Goal: Task Accomplishment & Management: Use online tool/utility

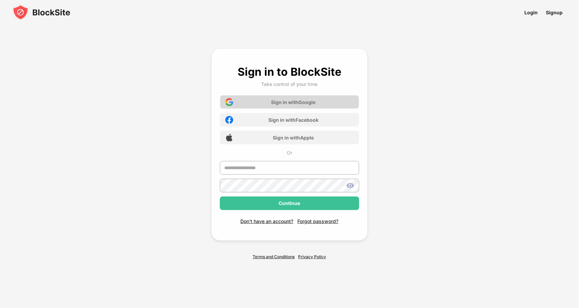
click at [262, 99] on div "Sign in with Google" at bounding box center [289, 102] width 139 height 14
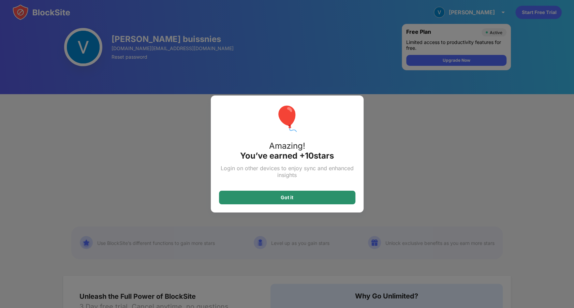
click at [316, 196] on div "Got it" at bounding box center [287, 198] width 136 height 14
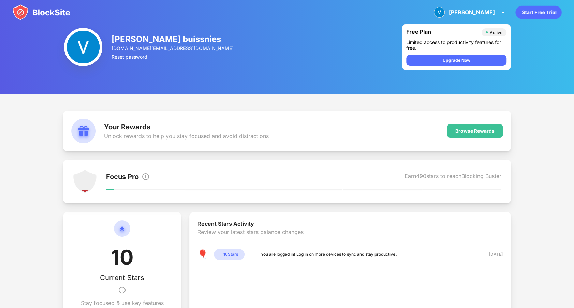
click at [33, 8] on img at bounding box center [41, 12] width 58 height 16
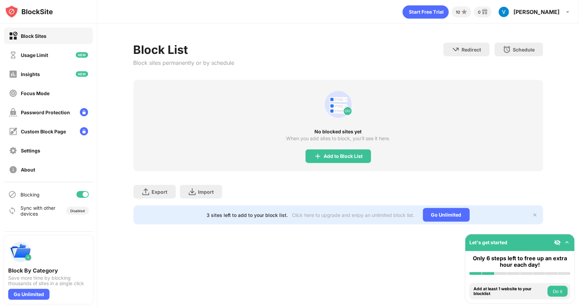
drag, startPoint x: 33, startPoint y: 8, endPoint x: 194, endPoint y: 15, distance: 160.8
click at [194, 14] on div "10 0 [PERSON_NAME] buissnies View Account Insights Premium Rewards Settings Sup…" at bounding box center [337, 10] width 481 height 20
click at [37, 92] on div "Focus Mode" at bounding box center [35, 93] width 29 height 6
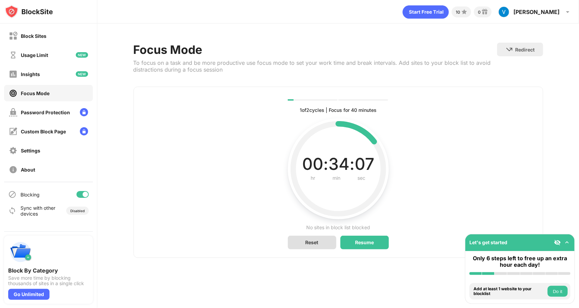
click at [311, 239] on div "Reset" at bounding box center [311, 242] width 13 height 6
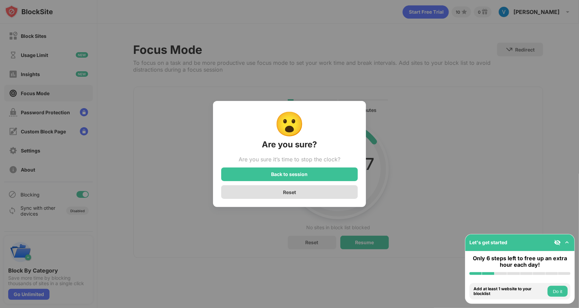
click at [289, 188] on div "Reset" at bounding box center [289, 192] width 136 height 14
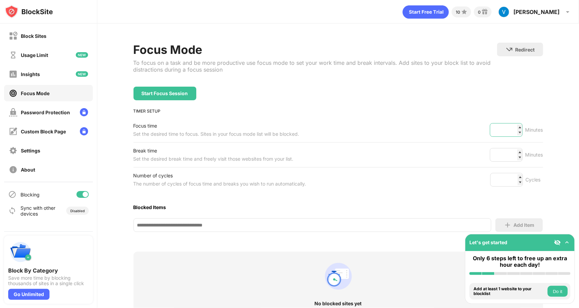
drag, startPoint x: 504, startPoint y: 131, endPoint x: 466, endPoint y: 123, distance: 38.9
click at [466, 123] on div "Focus time Set the desired time to focus. Sites in your focus mode list will be…" at bounding box center [337, 130] width 409 height 25
type input "**"
click at [479, 92] on div "Start Focus Session" at bounding box center [337, 94] width 409 height 14
click at [167, 96] on div "Start Focus Session" at bounding box center [164, 94] width 63 height 14
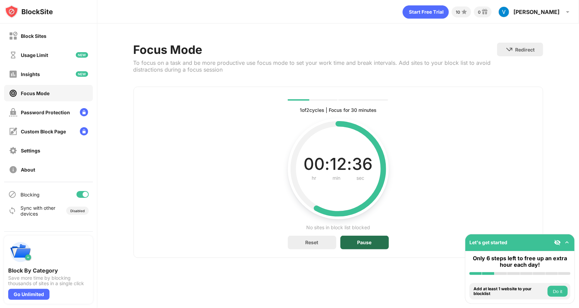
click at [361, 243] on div "Pause" at bounding box center [364, 242] width 14 height 5
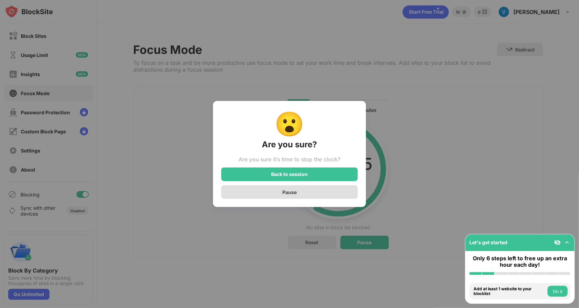
click at [289, 192] on div "Pause" at bounding box center [289, 192] width 14 height 6
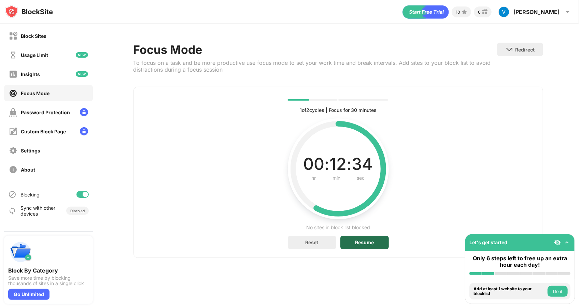
click at [368, 240] on div "Resume" at bounding box center [364, 242] width 19 height 5
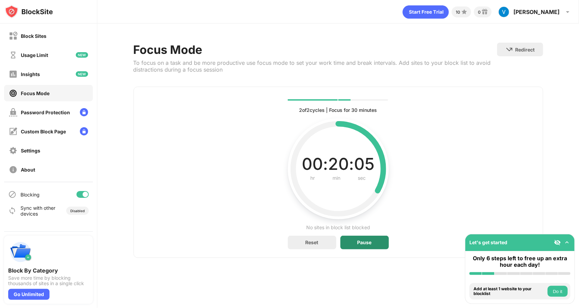
click at [346, 243] on div "Pause" at bounding box center [364, 243] width 48 height 14
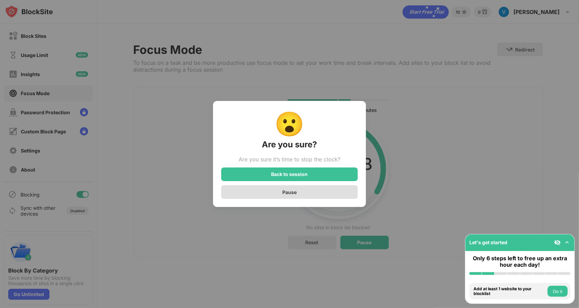
click at [283, 193] on div "Pause" at bounding box center [289, 192] width 14 height 6
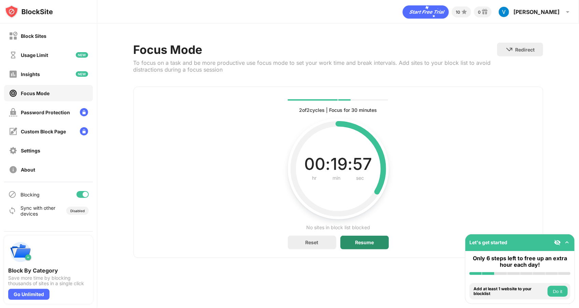
click at [370, 241] on div "Resume" at bounding box center [364, 242] width 19 height 5
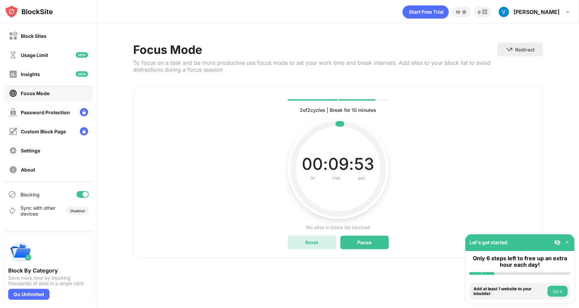
click at [313, 242] on div "Reset" at bounding box center [311, 242] width 13 height 6
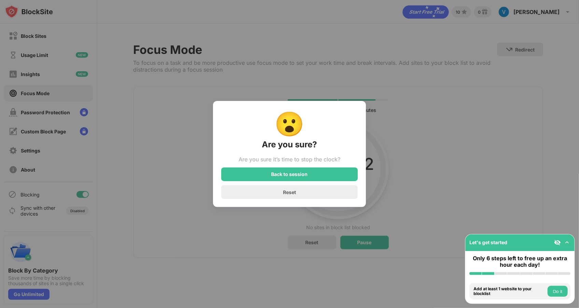
click at [291, 180] on div "Back to session" at bounding box center [289, 174] width 136 height 14
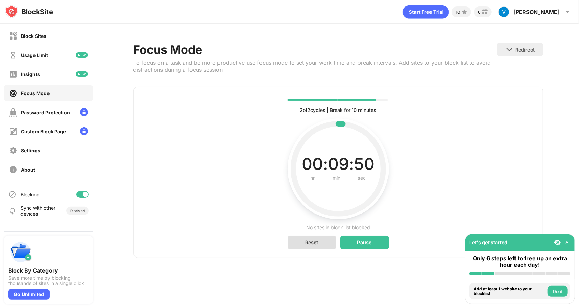
click at [312, 240] on div "Reset" at bounding box center [311, 242] width 13 height 6
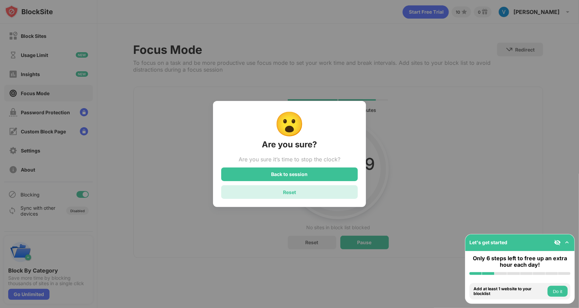
click at [290, 194] on div "Reset" at bounding box center [289, 192] width 13 height 6
